Goal: Transaction & Acquisition: Purchase product/service

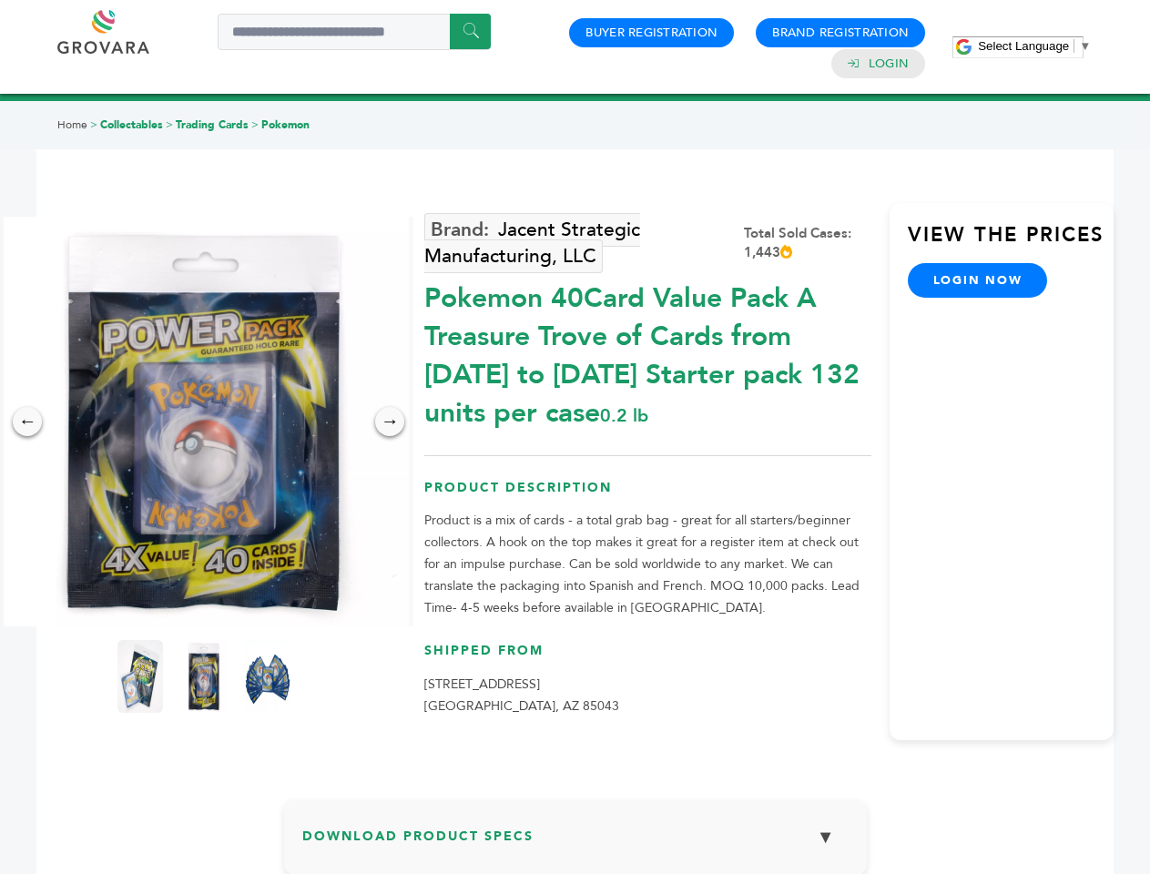
click at [1034, 46] on span "Select Language" at bounding box center [1023, 46] width 91 height 14
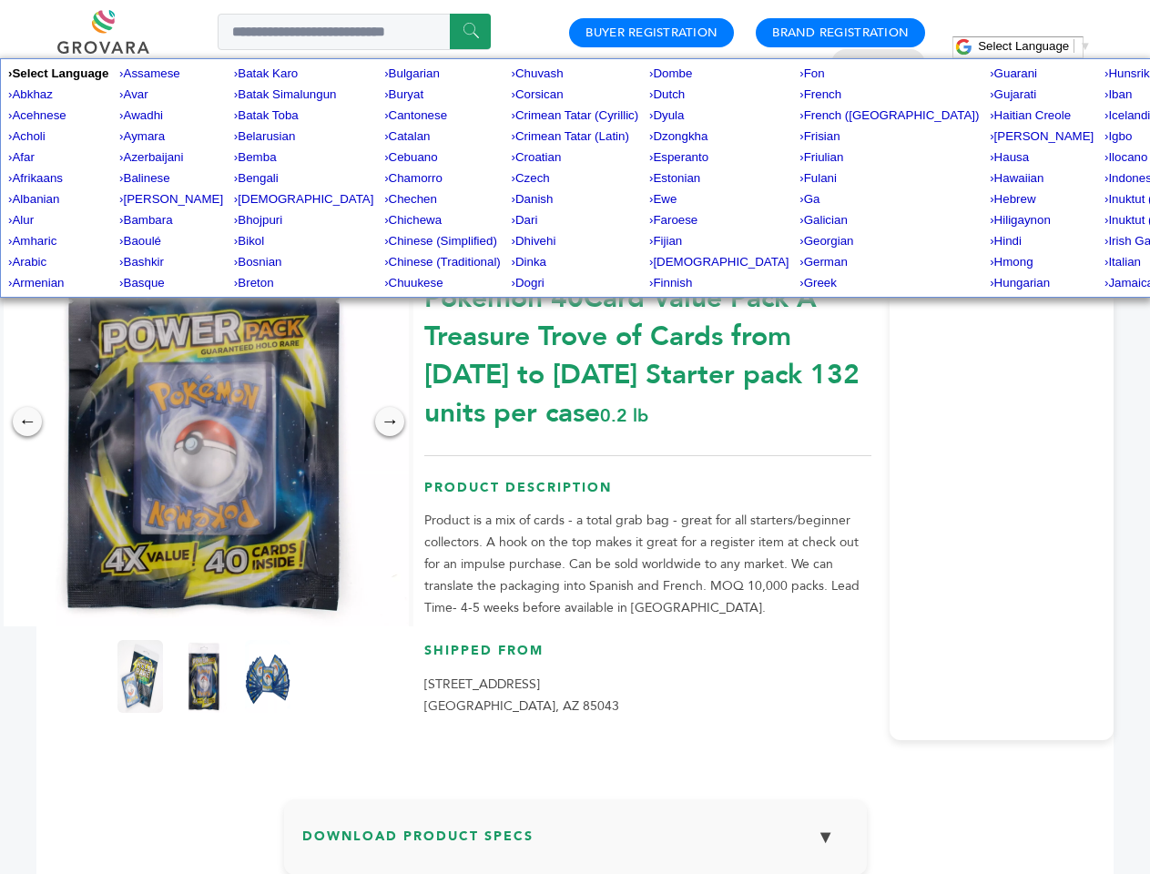
click at [204, 422] on img at bounding box center [204, 422] width 410 height 410
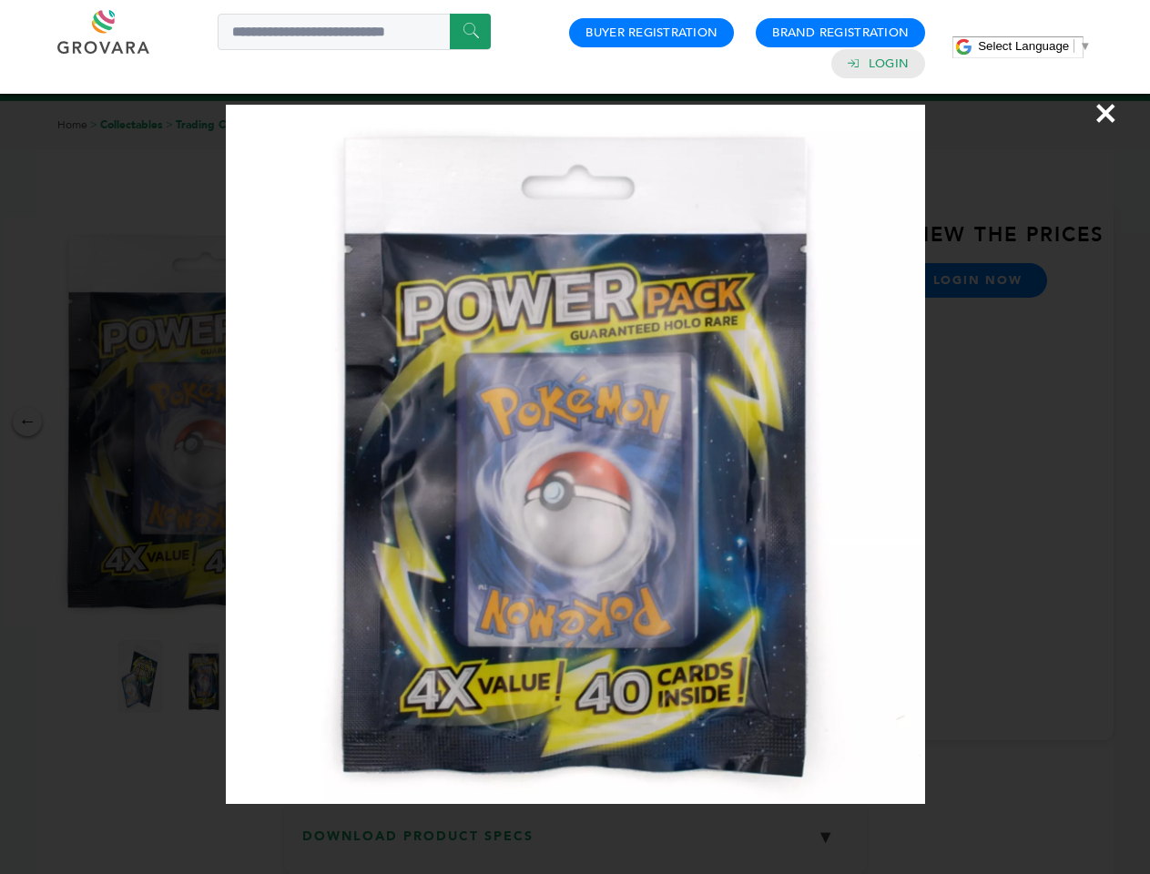
click at [27, 422] on div "×" at bounding box center [575, 437] width 1150 height 874
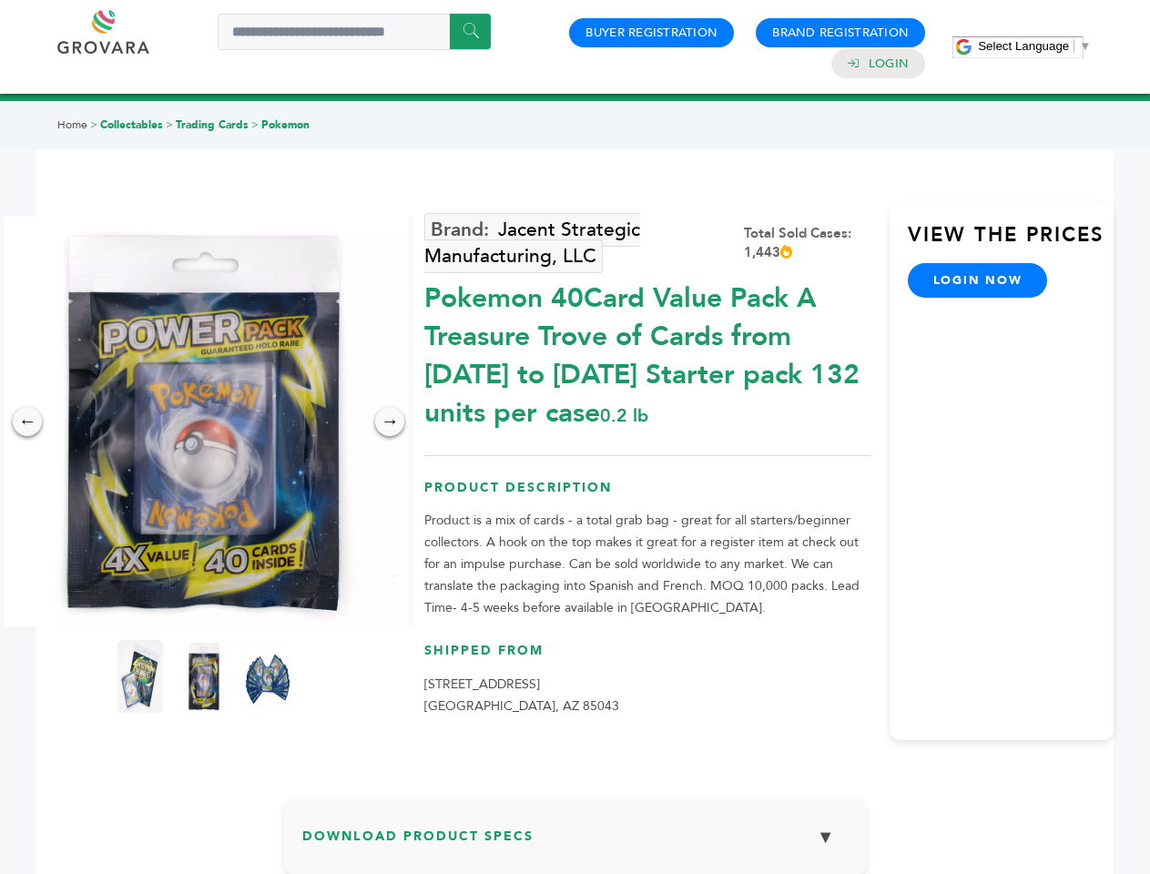
click at [390, 422] on div "→" at bounding box center [389, 421] width 29 height 29
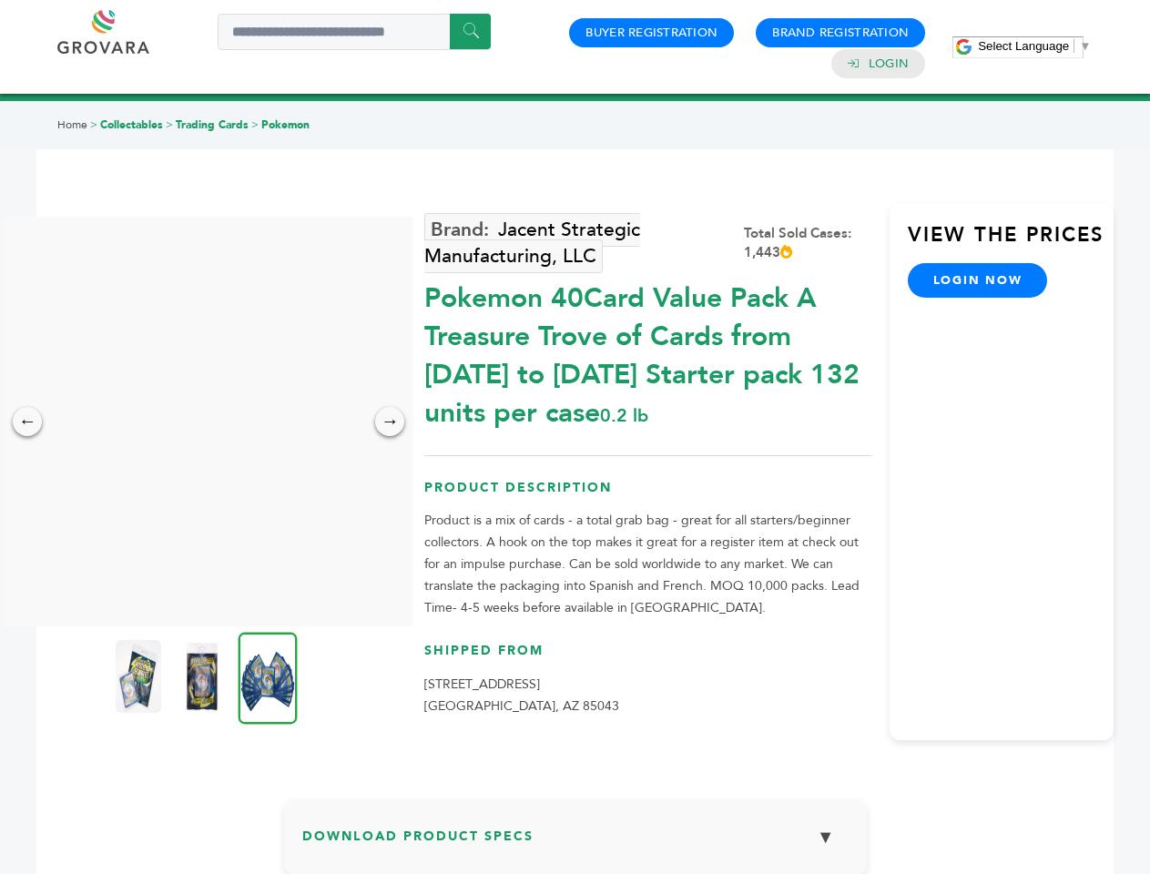
click at [140, 677] on img at bounding box center [139, 676] width 46 height 73
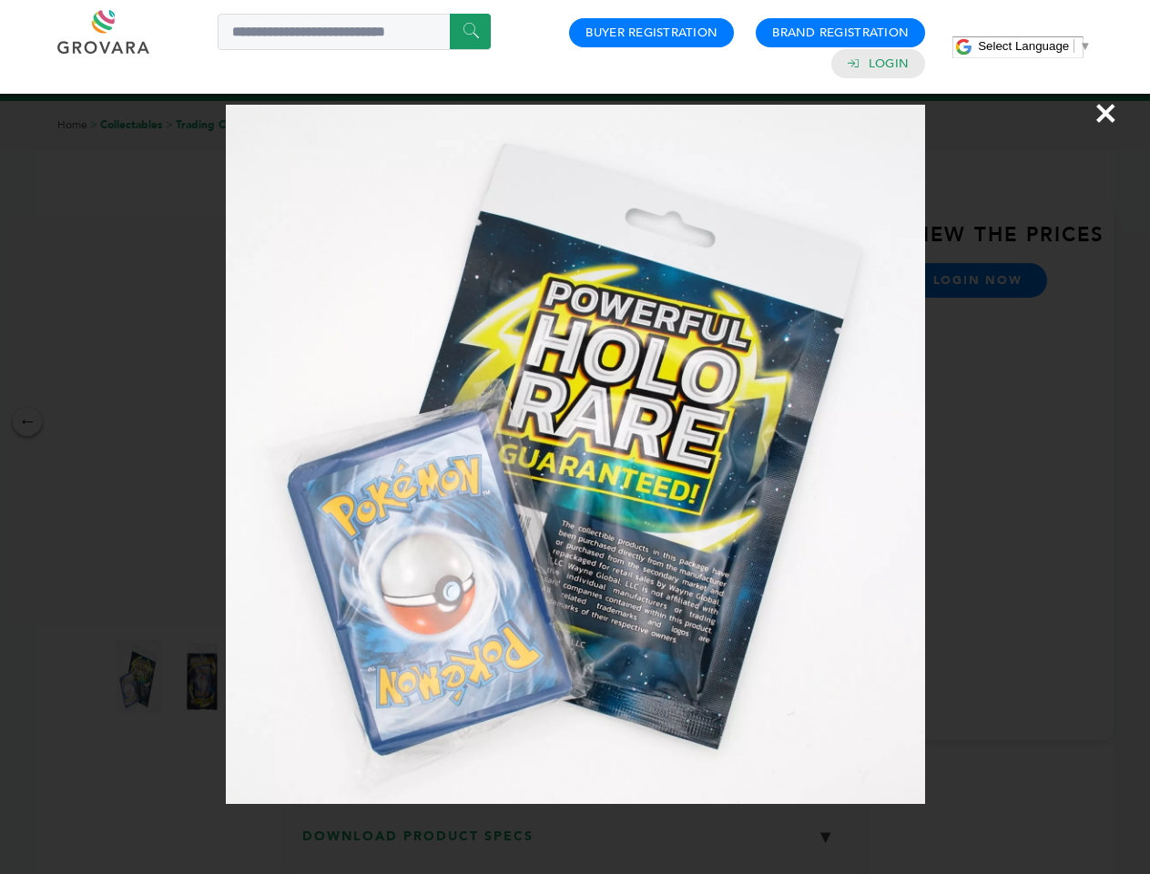
click at [204, 677] on div "×" at bounding box center [575, 437] width 1150 height 874
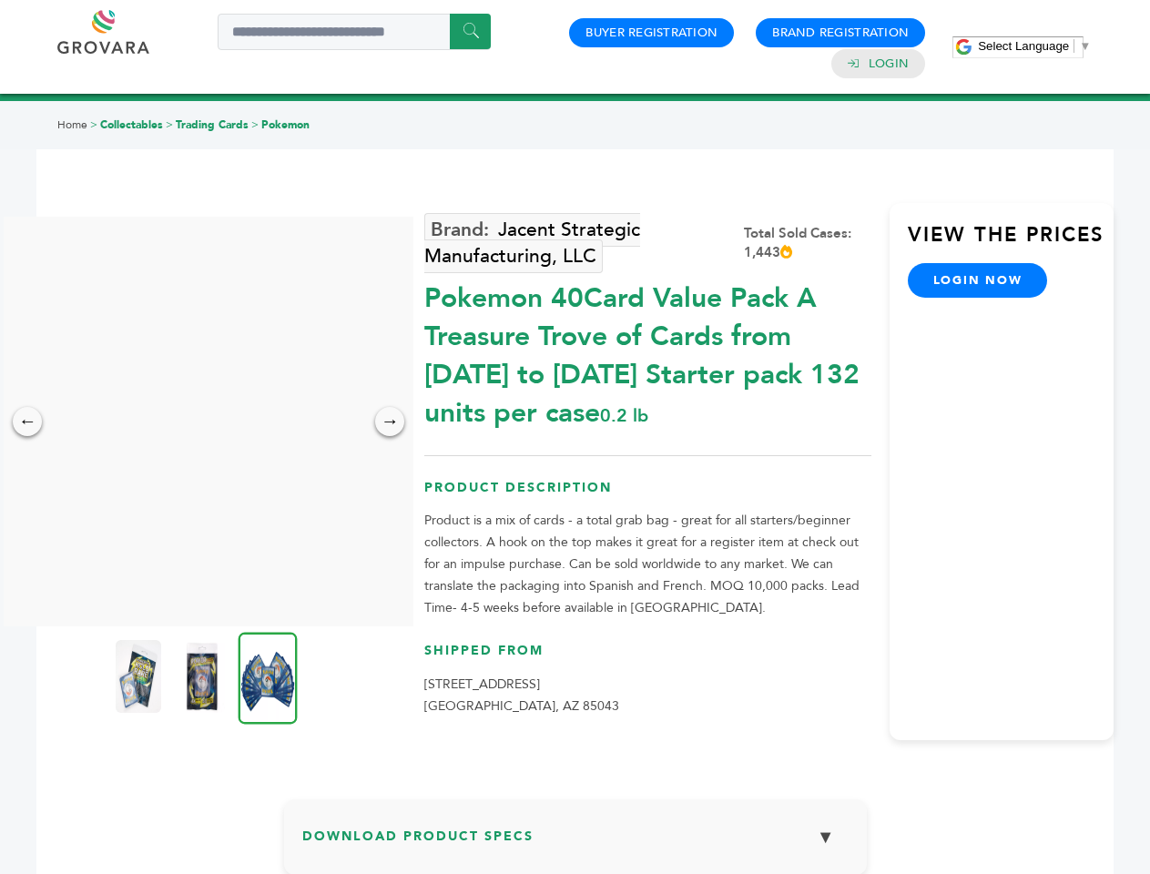
click at [268, 677] on img at bounding box center [268, 678] width 59 height 92
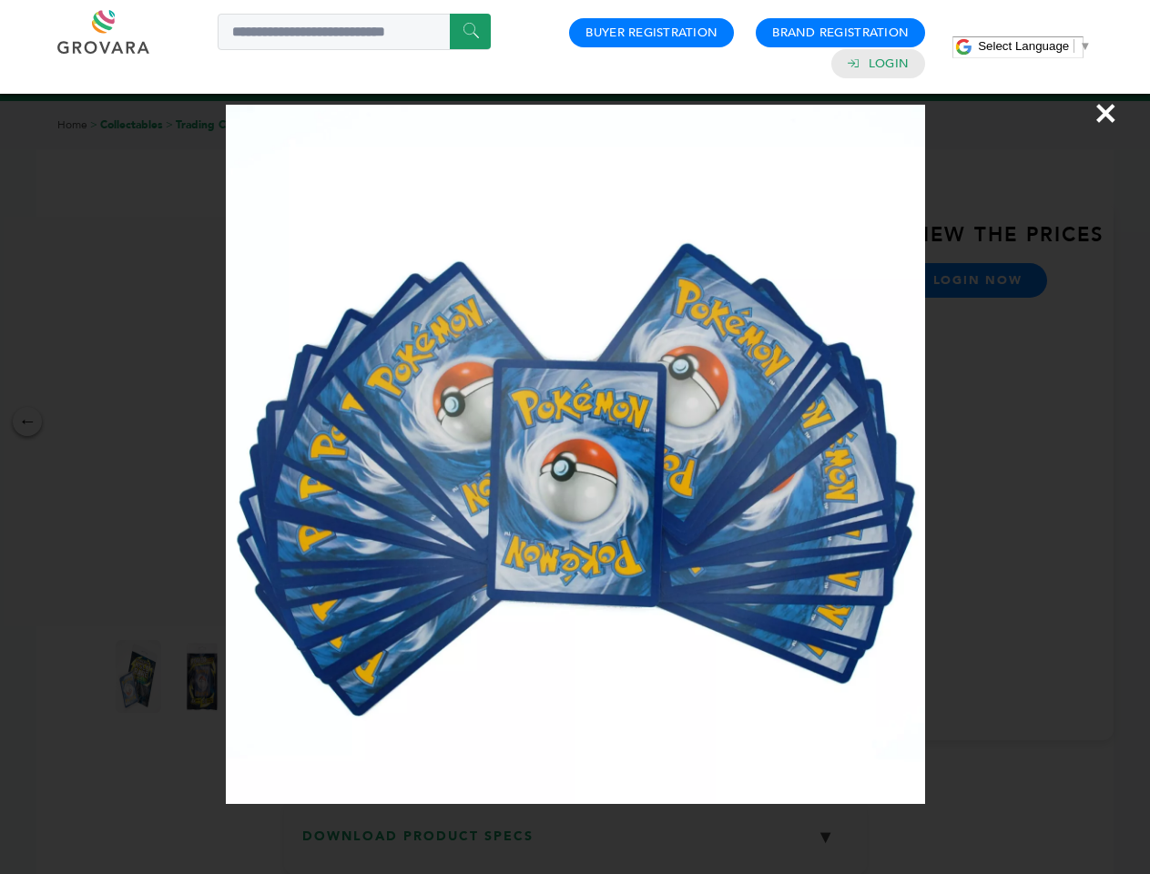
click at [575, 844] on div "×" at bounding box center [575, 437] width 1150 height 874
